Goal: Task Accomplishment & Management: Manage account settings

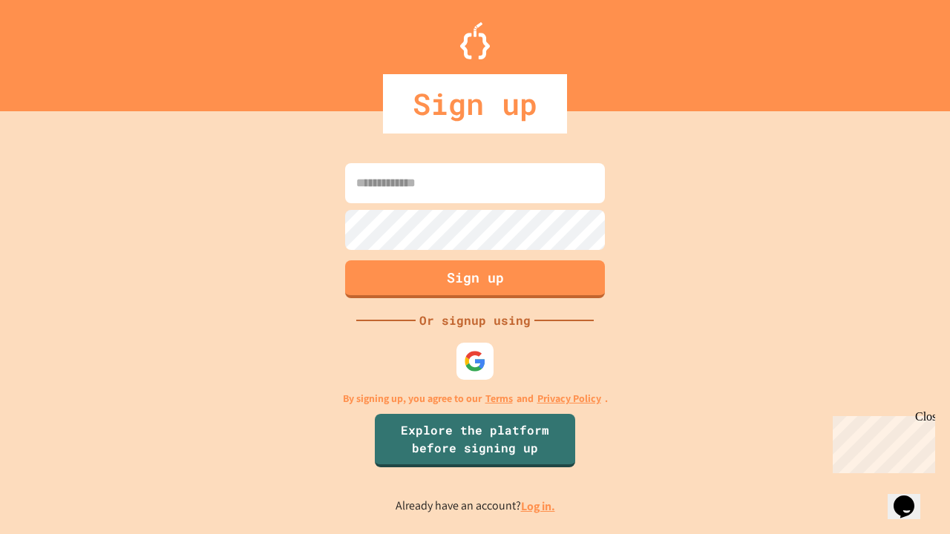
click at [539, 506] on link "Log in." at bounding box center [538, 507] width 34 height 16
